Goal: Task Accomplishment & Management: Complete application form

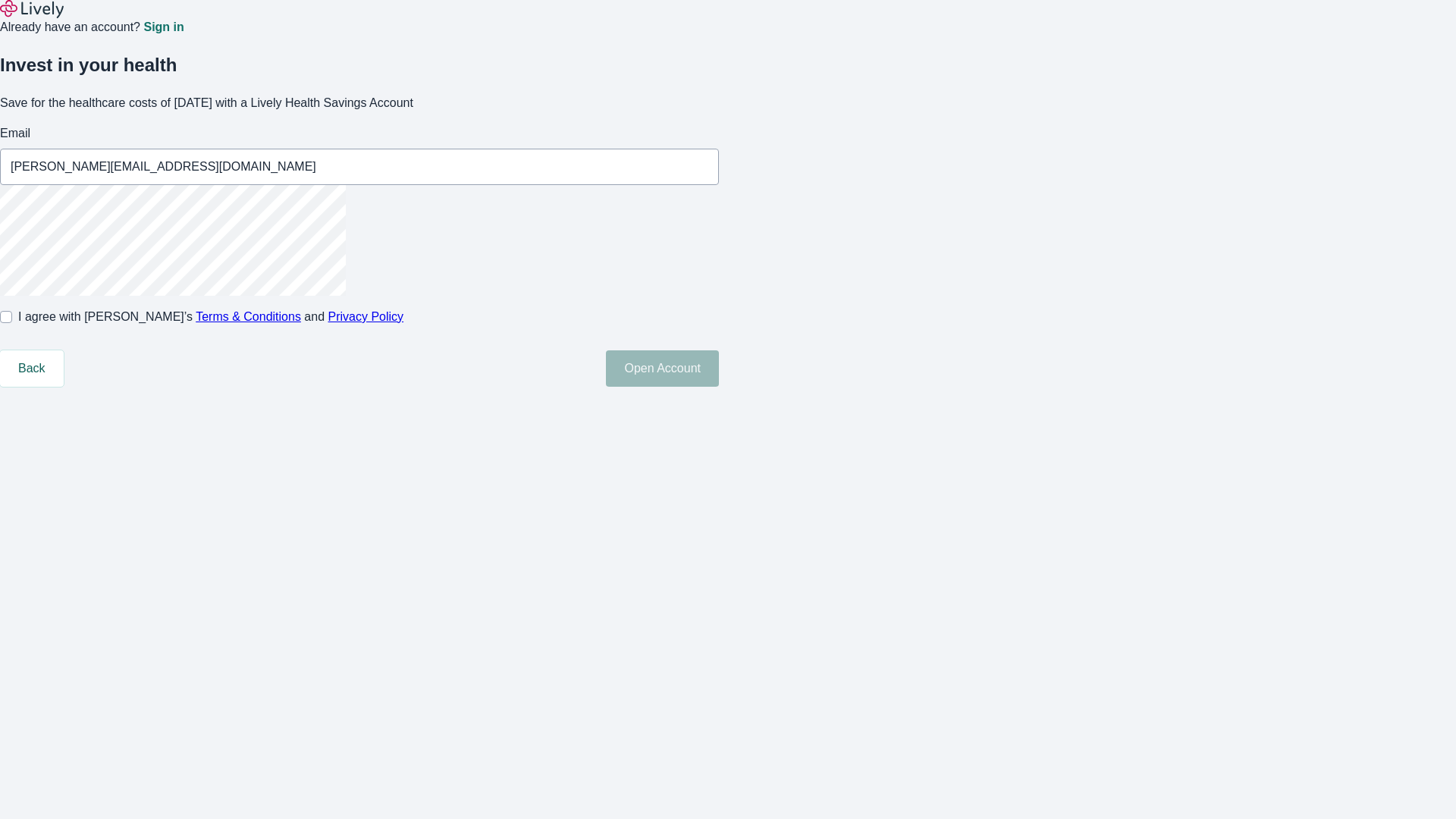
click at [12, 323] on input "I agree with Lively’s Terms & Conditions and Privacy Policy" at bounding box center [6, 317] width 12 height 12
checkbox input "true"
click at [719, 387] on button "Open Account" at bounding box center [662, 369] width 113 height 37
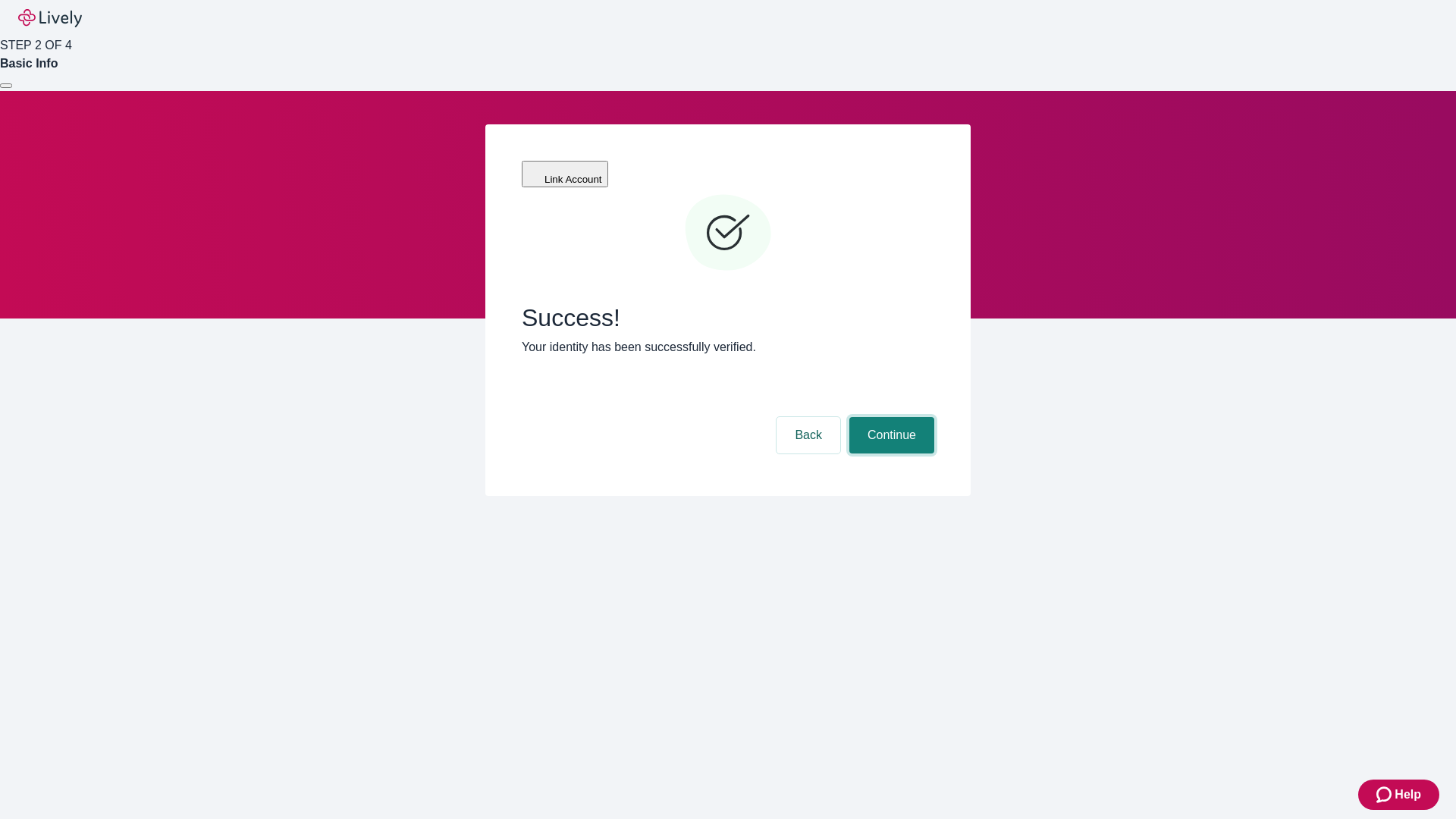
click at [889, 417] on button "Continue" at bounding box center [892, 436] width 85 height 37
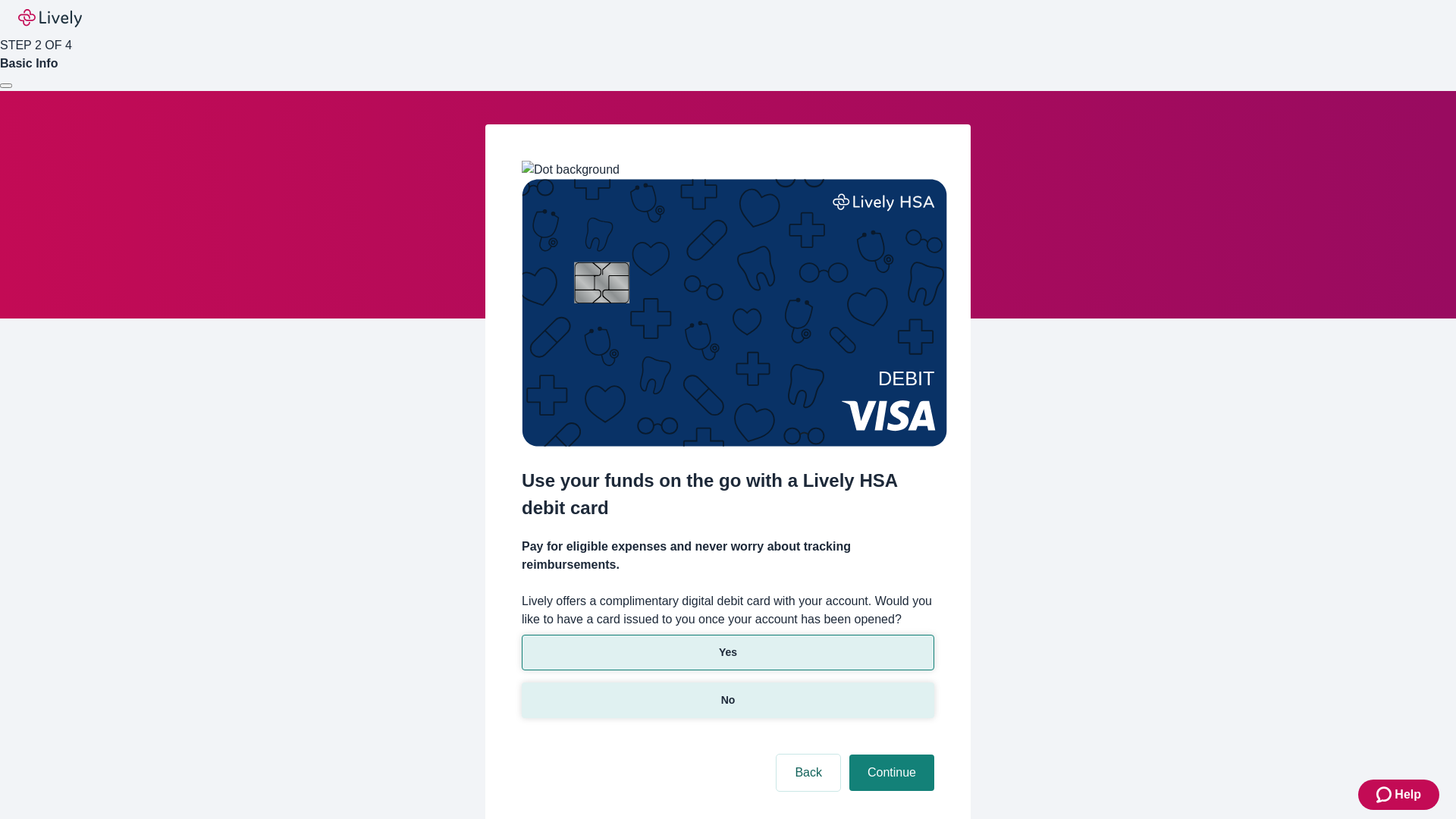
click at [727, 693] on p "No" at bounding box center [728, 700] width 14 height 16
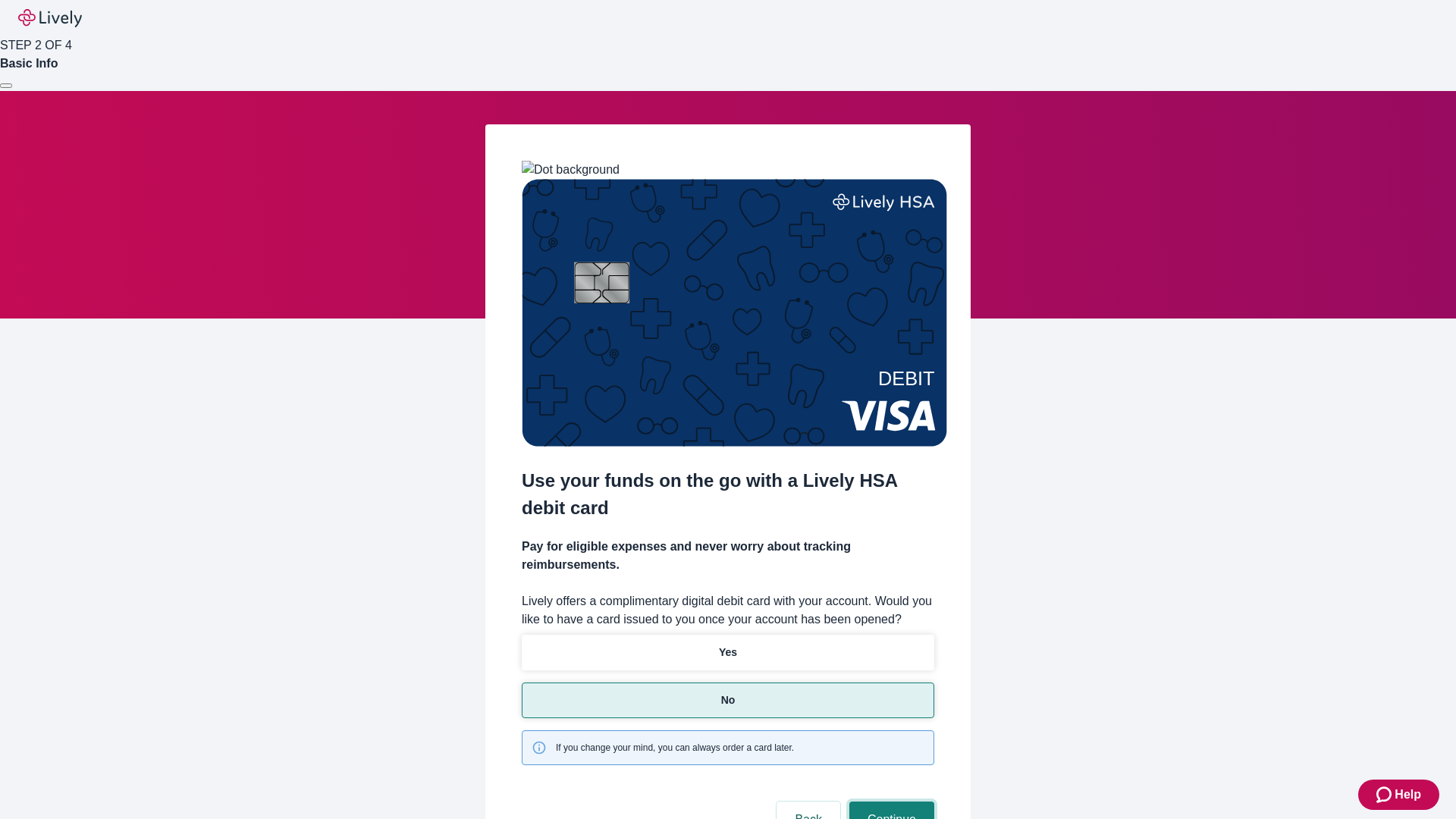
click at [889, 801] on button "Continue" at bounding box center [892, 820] width 85 height 37
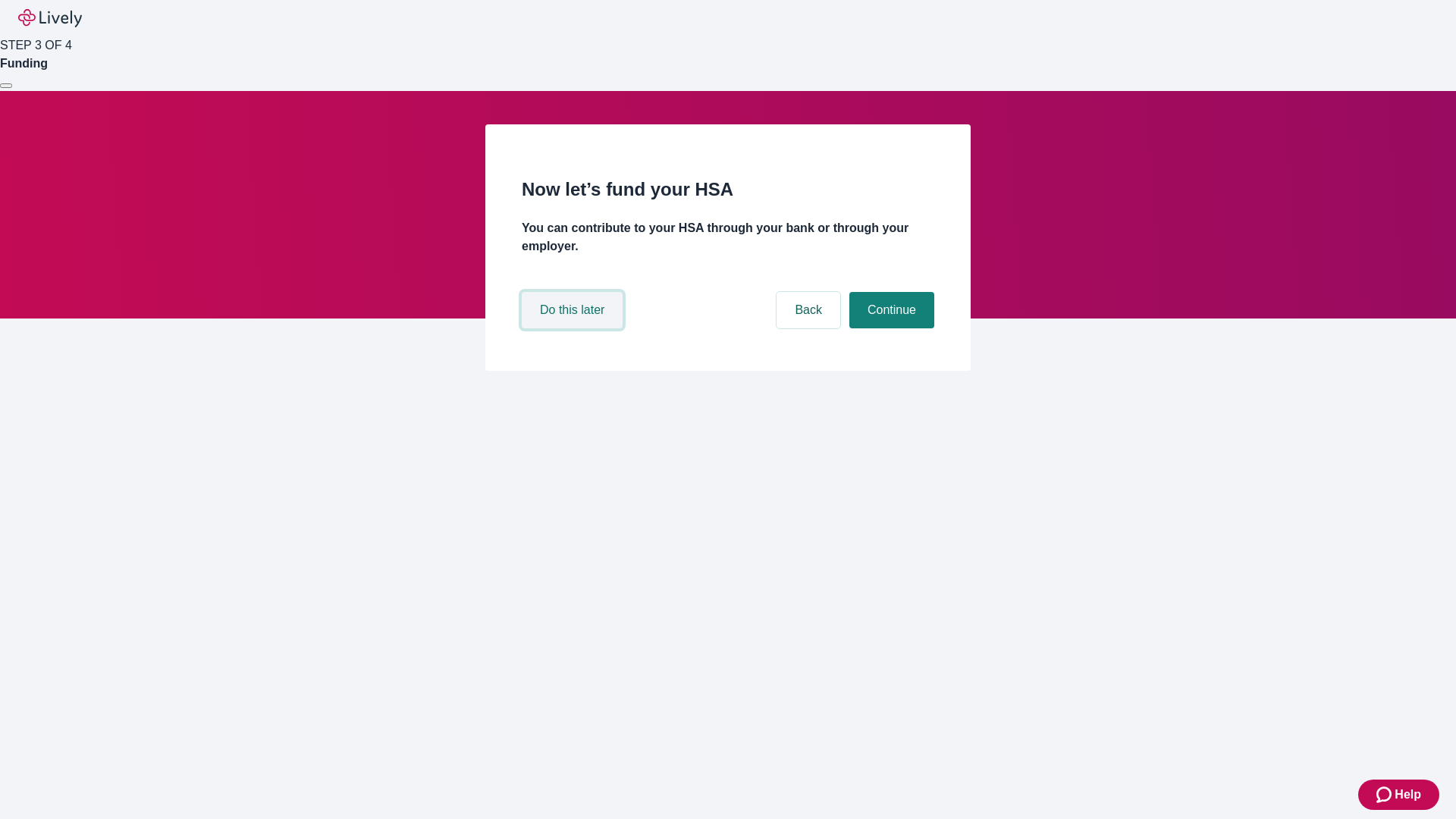
click at [574, 328] on button "Do this later" at bounding box center [572, 310] width 101 height 37
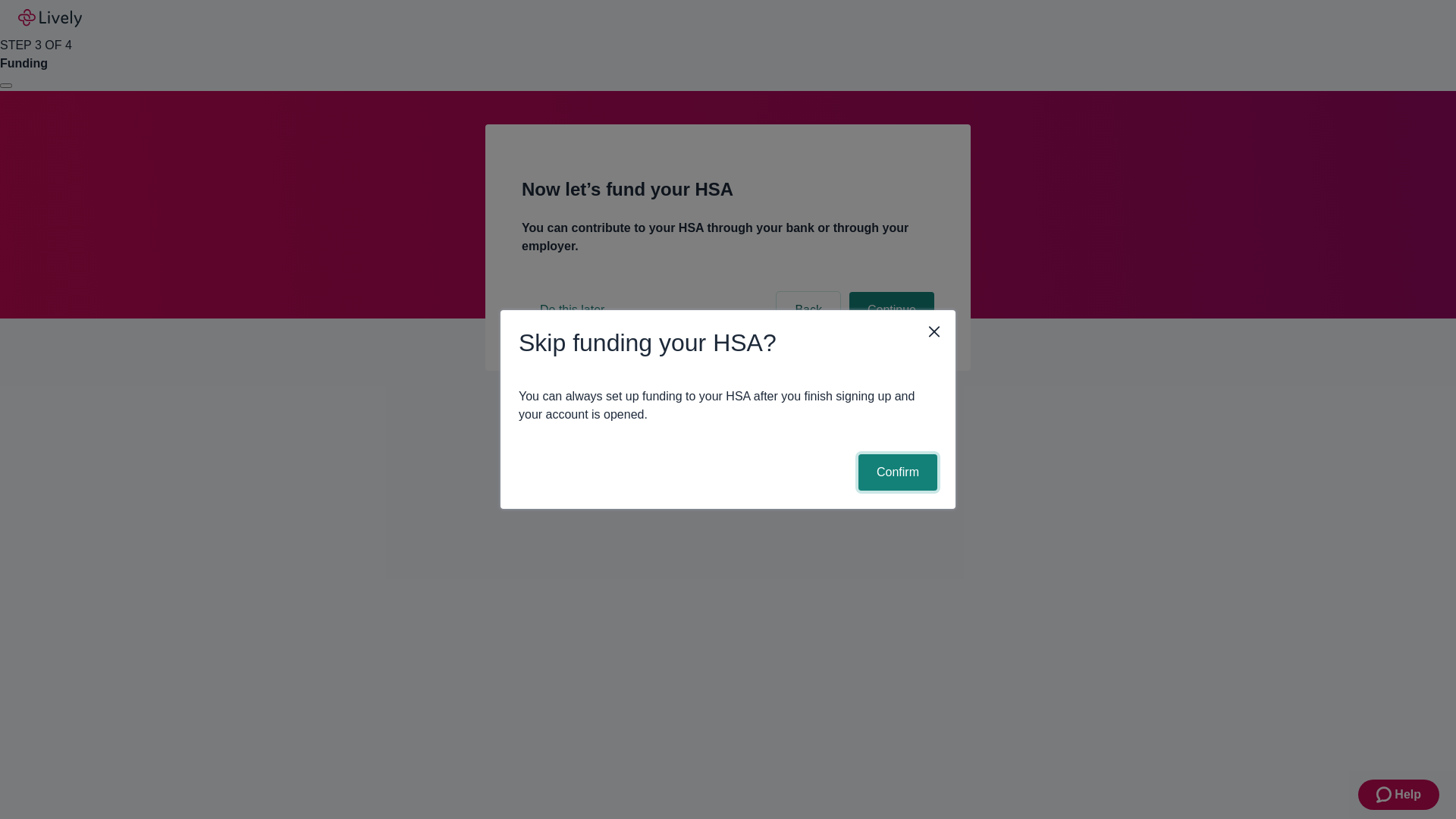
click at [896, 472] on button "Confirm" at bounding box center [898, 472] width 79 height 37
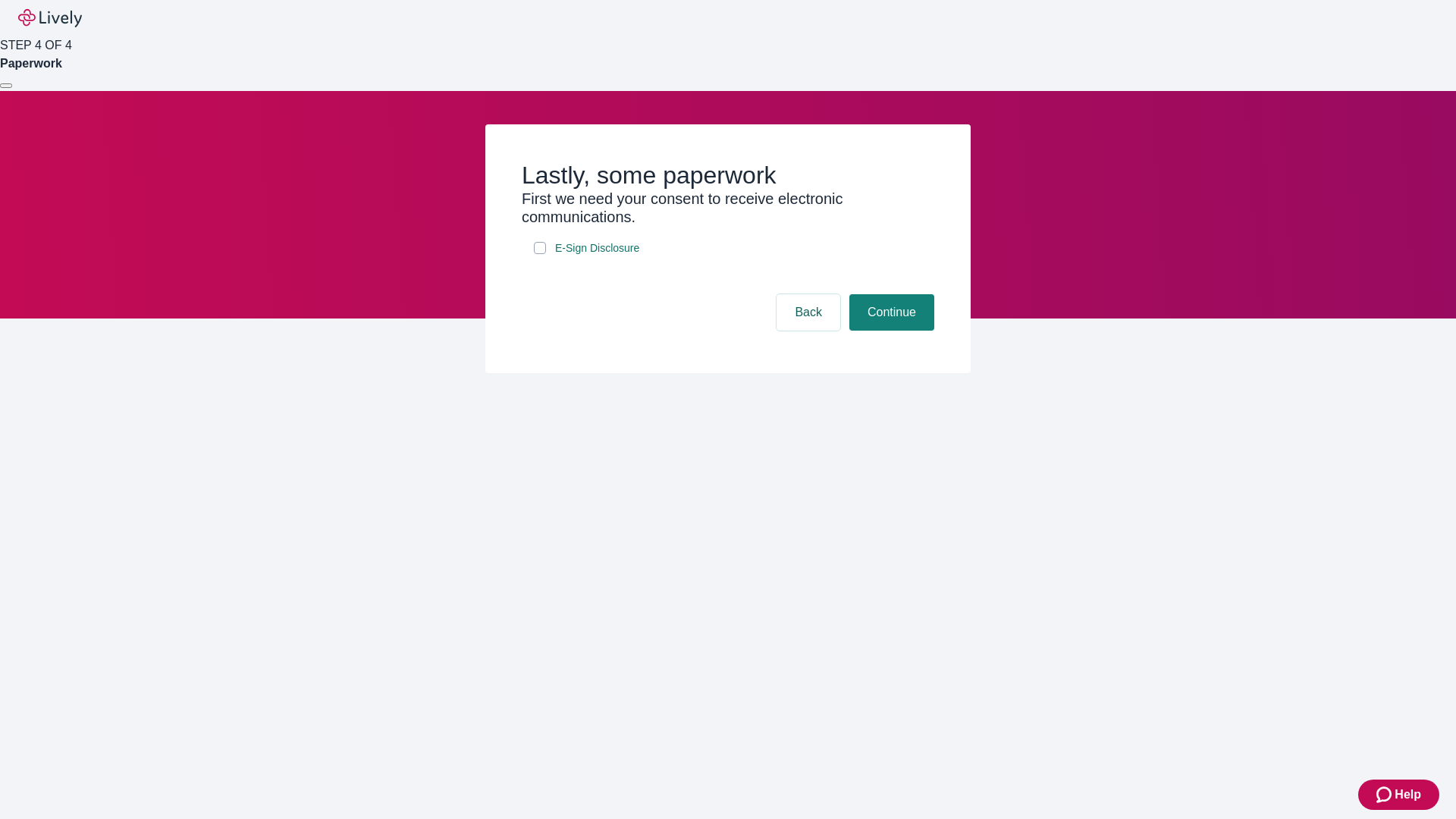
click at [540, 254] on input "E-Sign Disclosure" at bounding box center [540, 248] width 12 height 12
checkbox input "true"
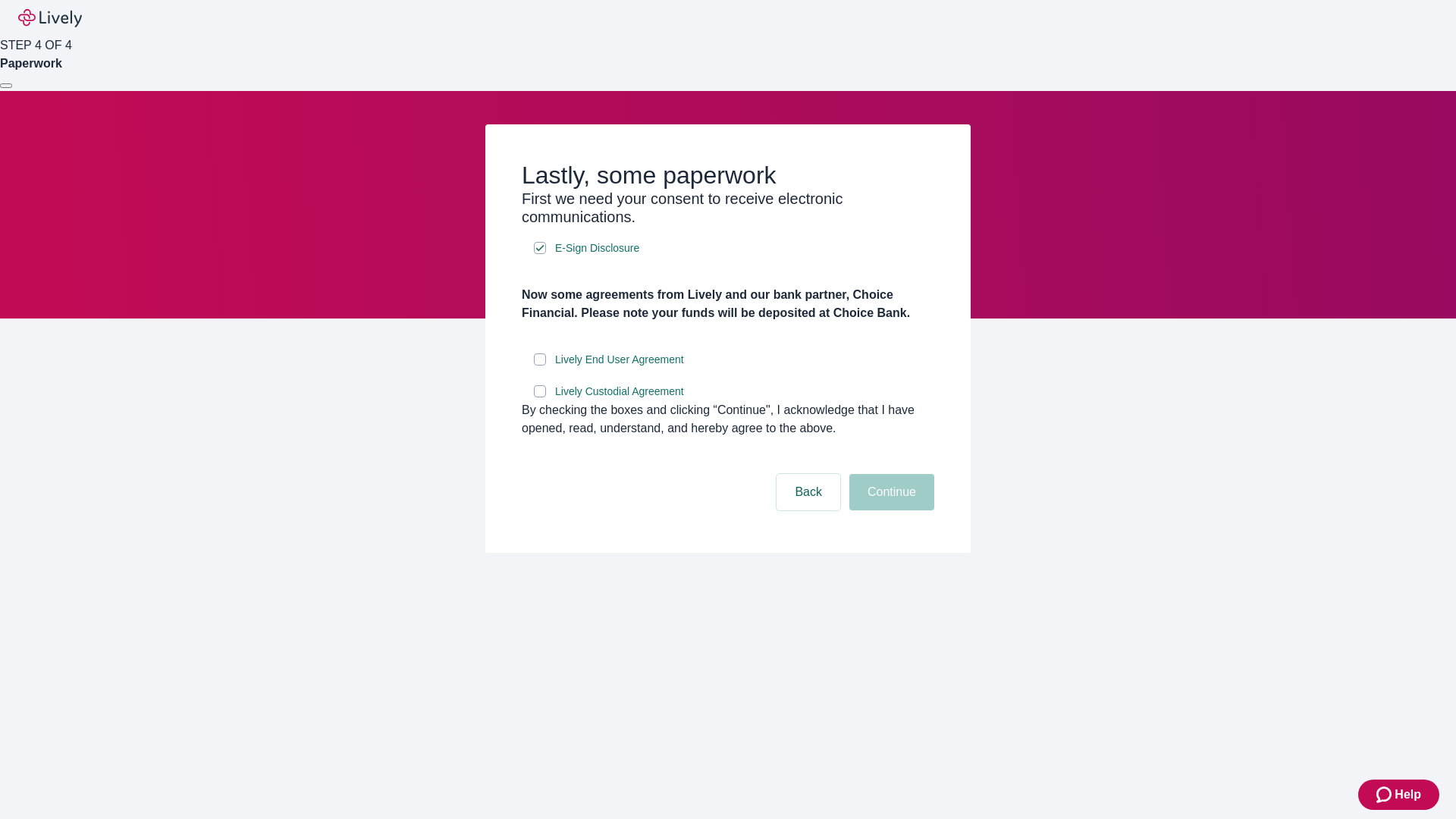
click at [540, 366] on input "Lively End User Agreement" at bounding box center [540, 360] width 12 height 12
checkbox input "true"
click at [540, 398] on input "Lively Custodial Agreement" at bounding box center [540, 392] width 12 height 12
checkbox input "true"
click at [889, 510] on button "Continue" at bounding box center [892, 492] width 85 height 37
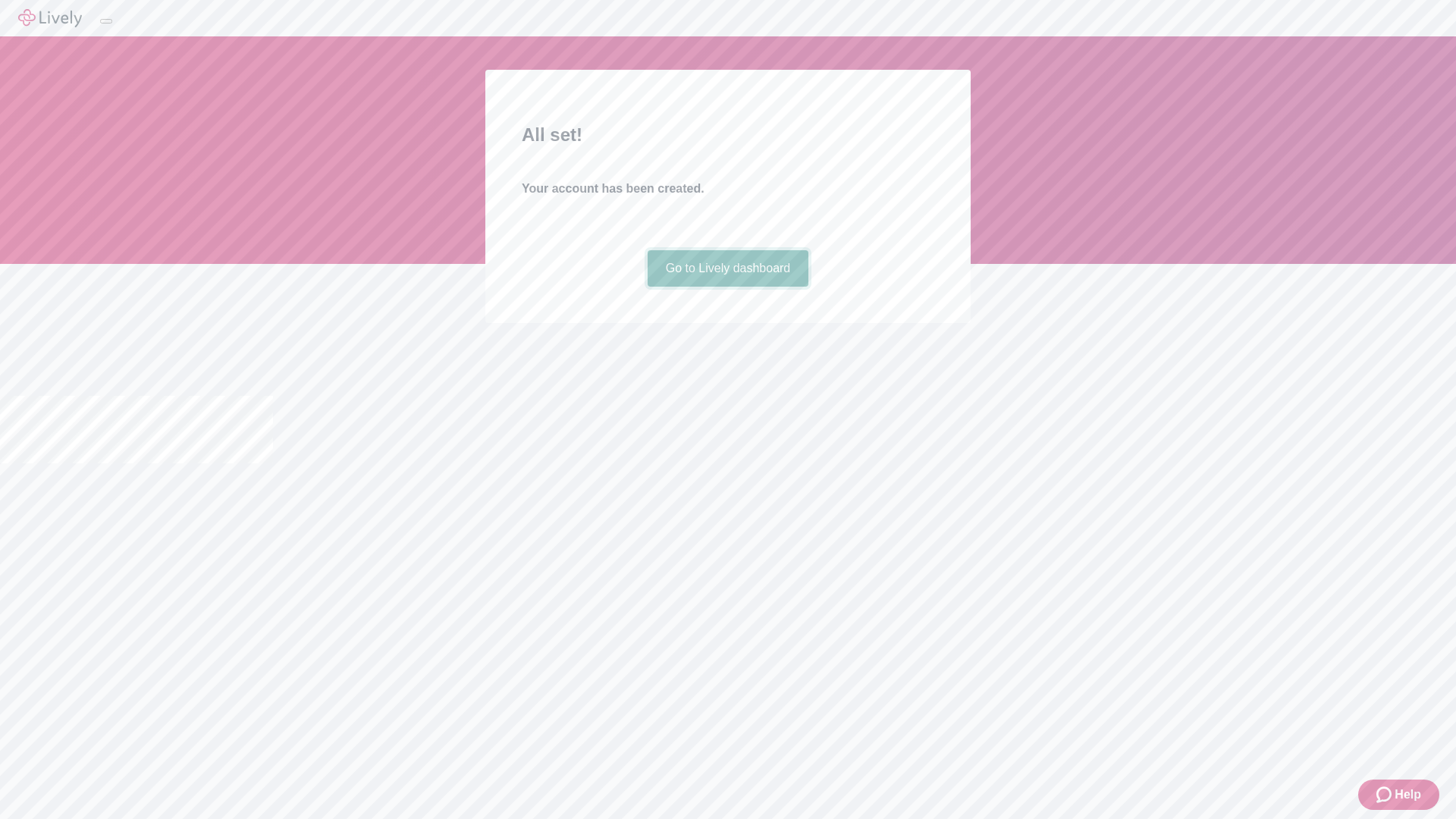
click at [727, 286] on link "Go to Lively dashboard" at bounding box center [728, 269] width 161 height 37
